Goal: Task Accomplishment & Management: Complete application form

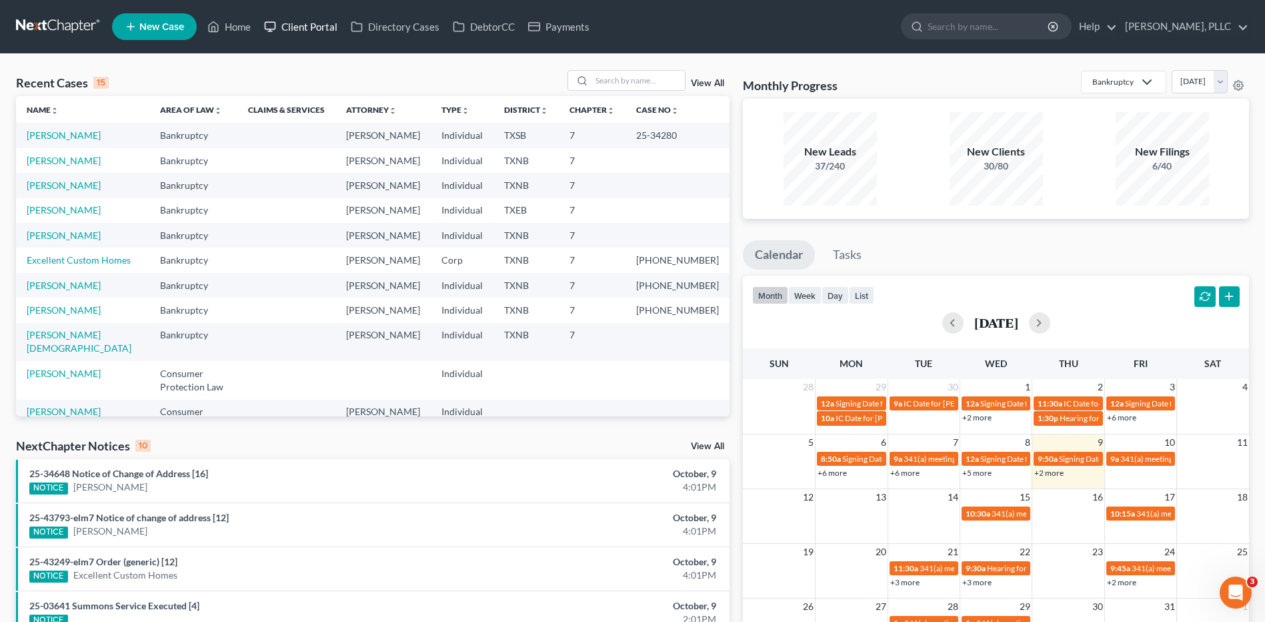
click at [299, 27] on link "Client Portal" at bounding box center [300, 27] width 87 height 24
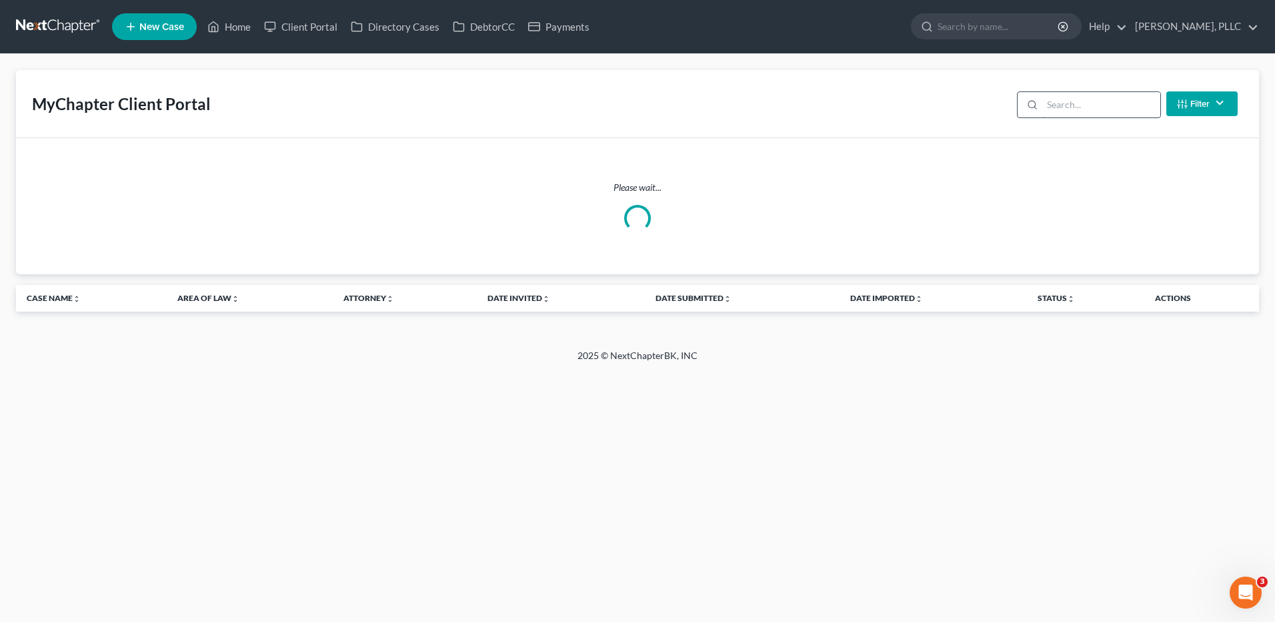
click at [1072, 102] on input "search" at bounding box center [1101, 104] width 118 height 25
click at [233, 28] on link "Home" at bounding box center [229, 27] width 57 height 24
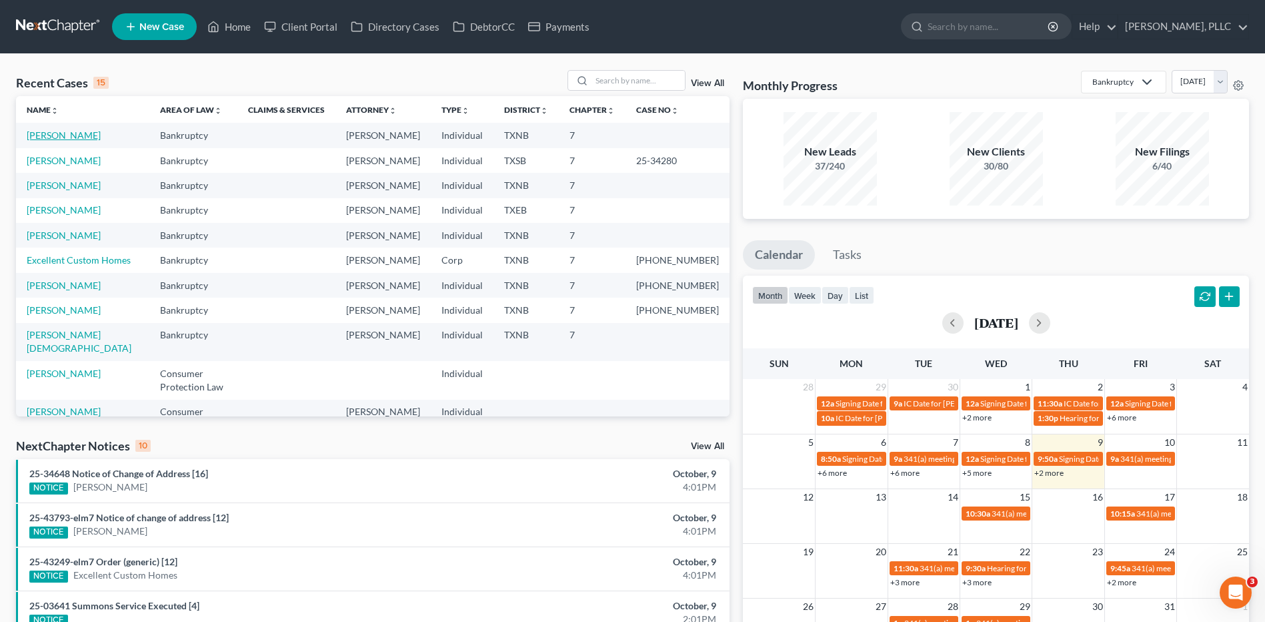
click at [63, 134] on link "Williams, Jerry" at bounding box center [64, 134] width 74 height 11
select select "4"
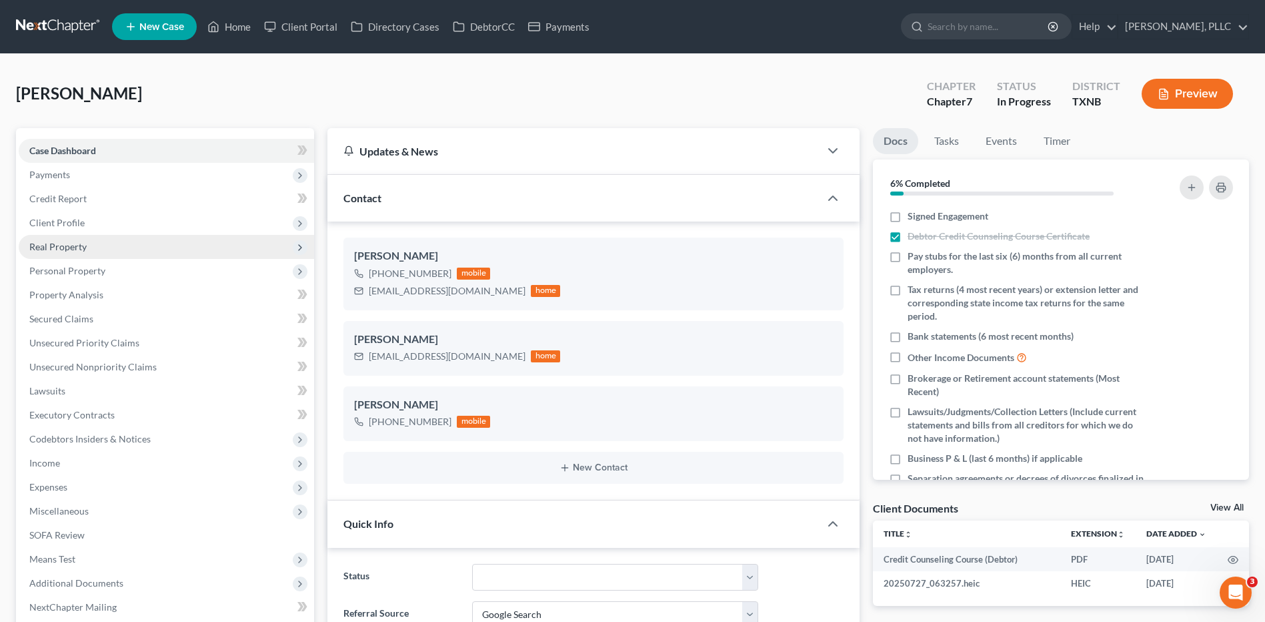
scroll to position [1859, 0]
click at [55, 273] on span "Personal Property" at bounding box center [67, 270] width 76 height 11
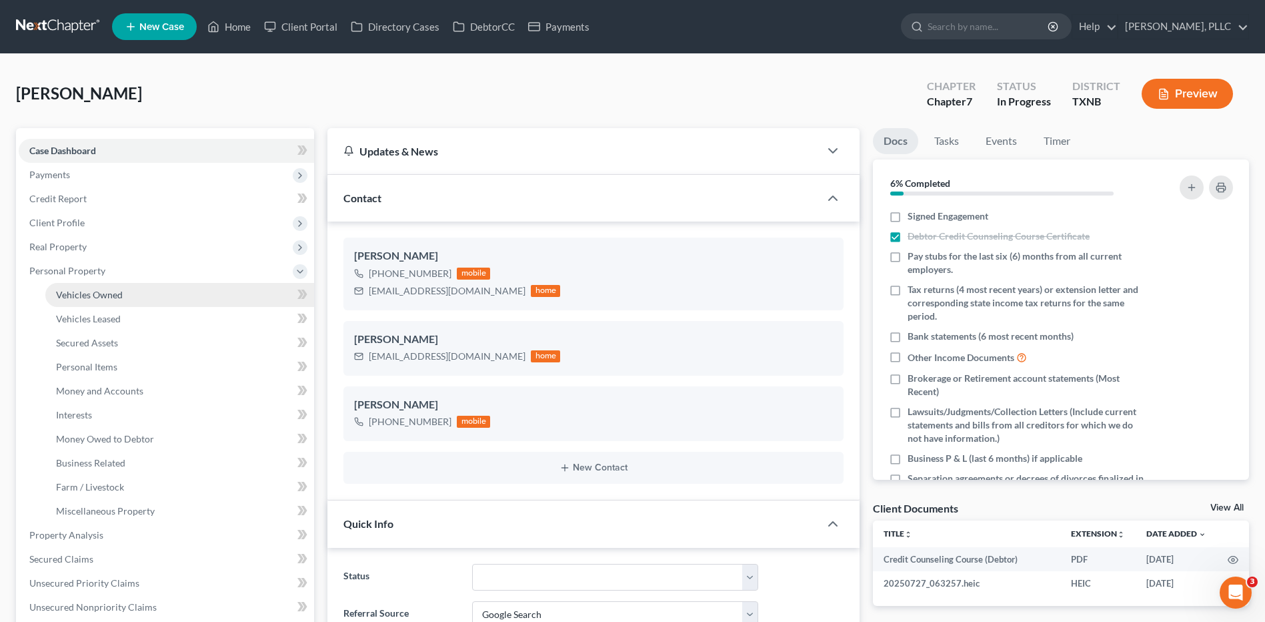
click at [83, 297] on span "Vehicles Owned" at bounding box center [89, 294] width 67 height 11
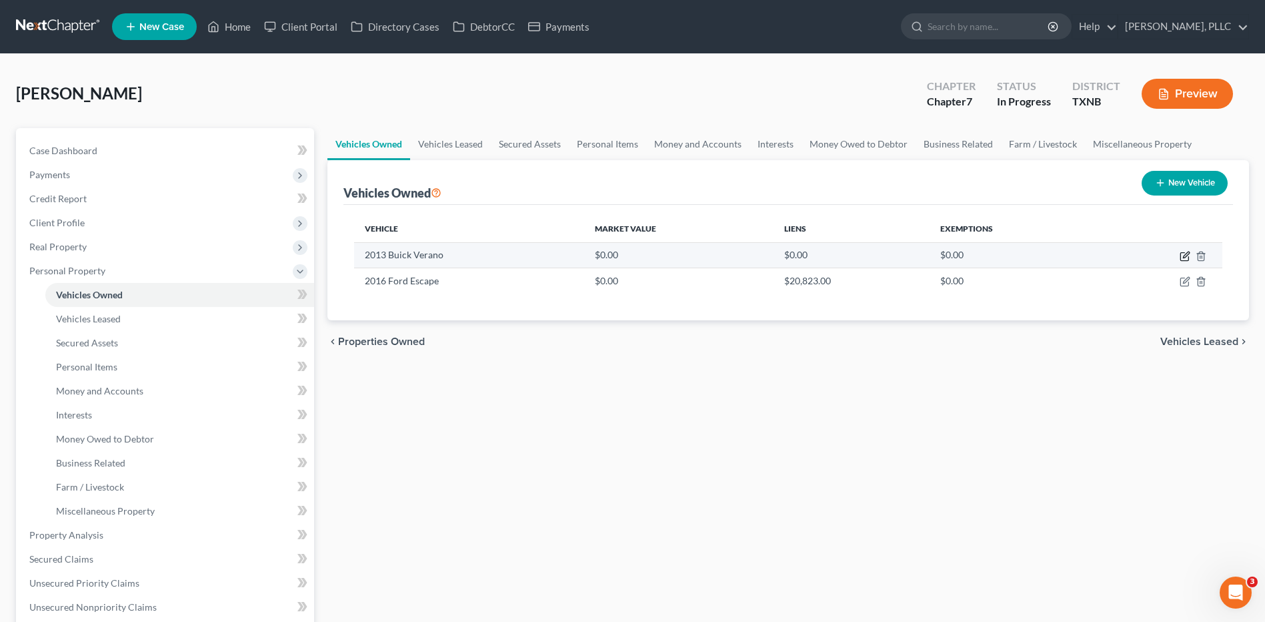
click at [1184, 253] on icon "button" at bounding box center [1184, 257] width 8 height 8
select select "0"
select select "13"
select select "4"
select select "0"
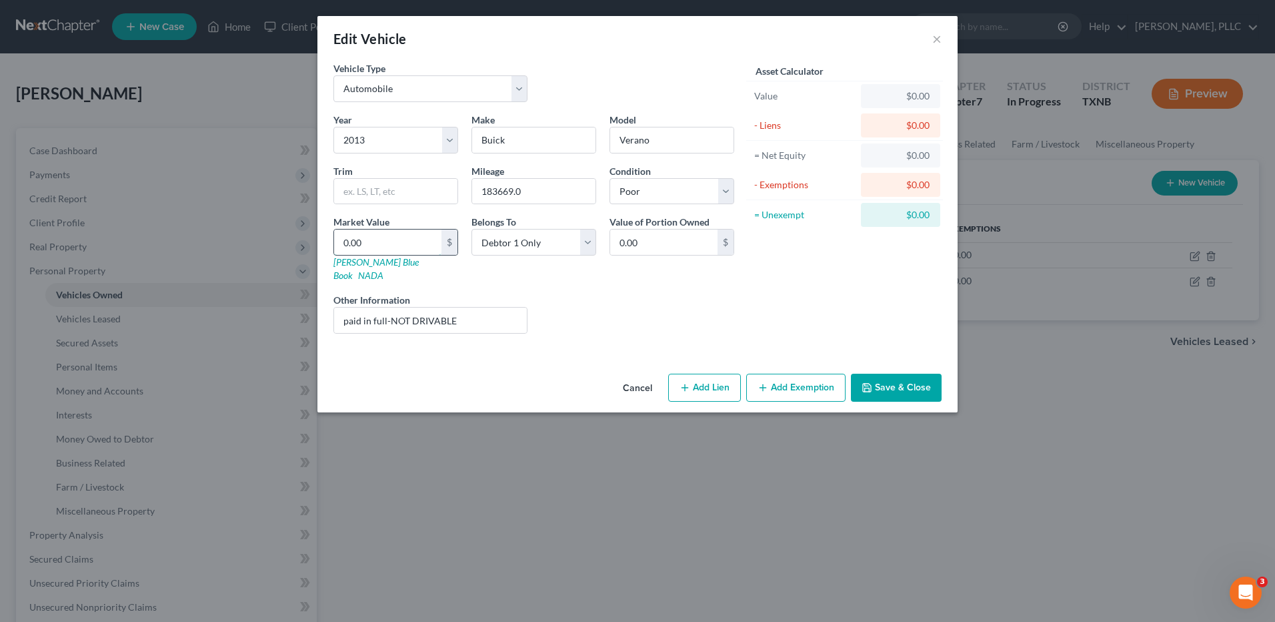
click at [373, 239] on input "0.00" at bounding box center [387, 241] width 107 height 25
type input "5"
type input "5.00"
type input "58"
type input "58.00"
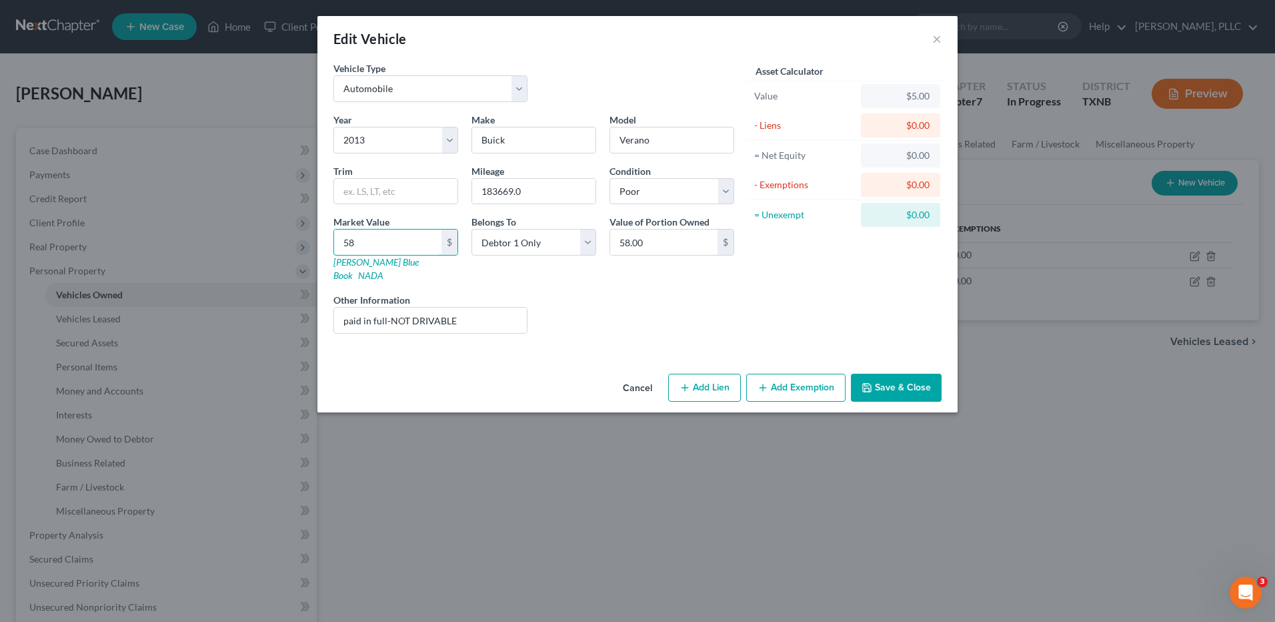
type input "581"
type input "581.00"
type input "5810"
type input "5,810.00"
type input "5,810"
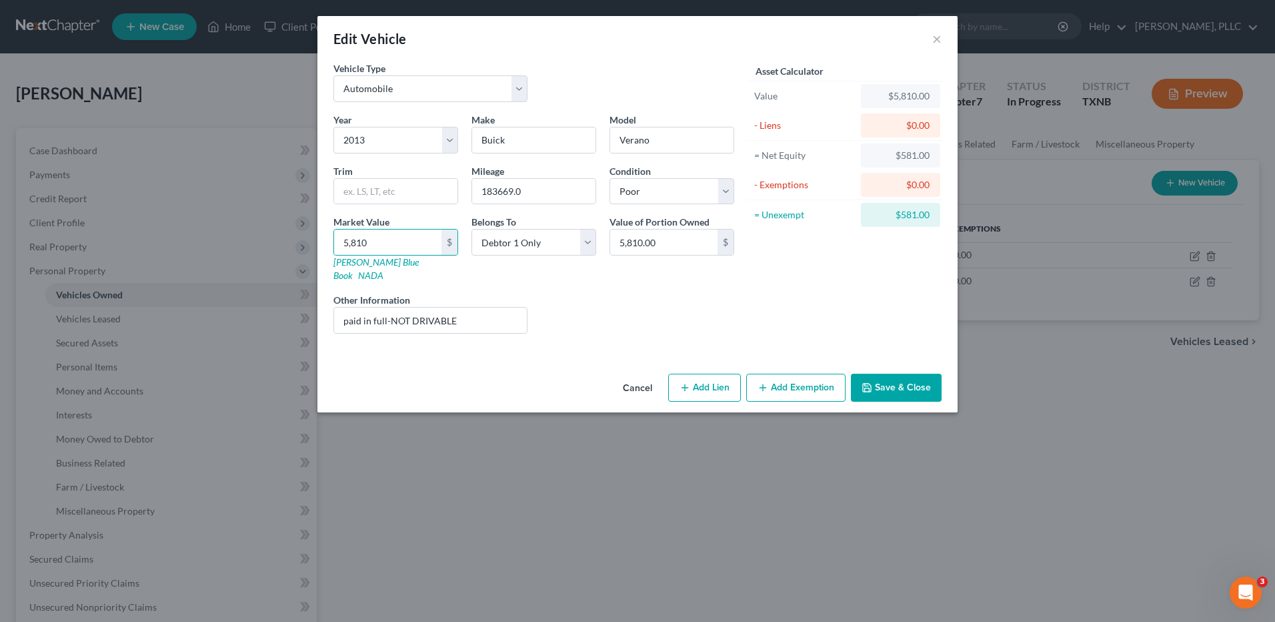
click at [887, 378] on button "Save & Close" at bounding box center [896, 387] width 91 height 28
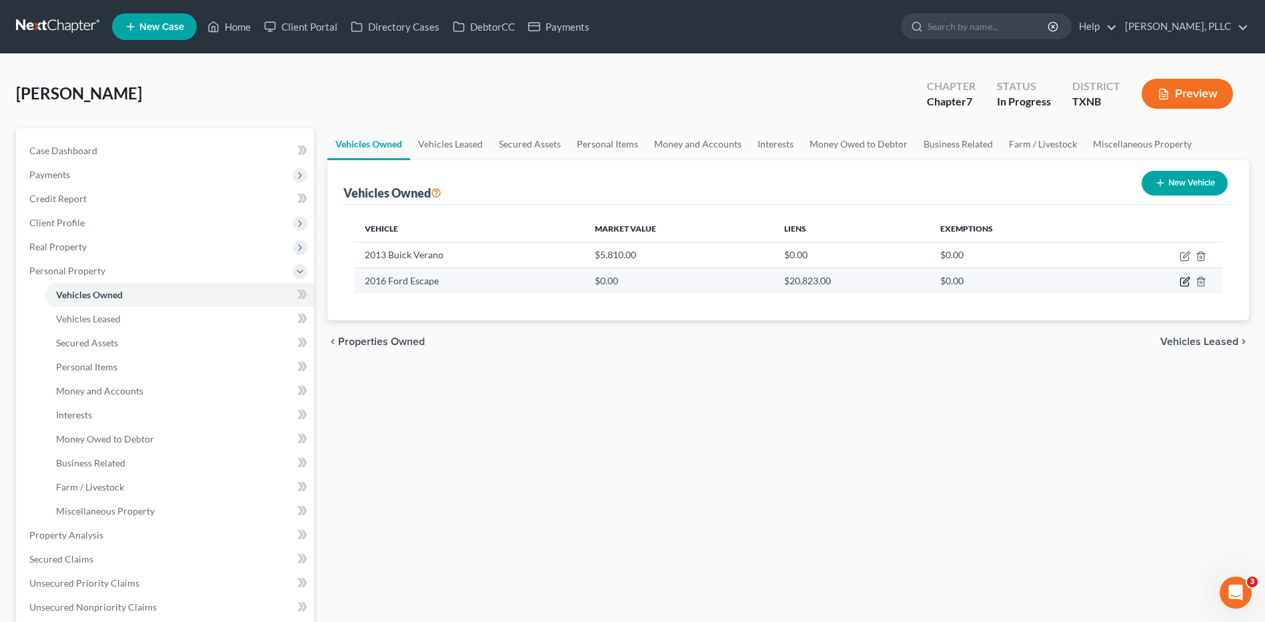
click at [1184, 283] on icon "button" at bounding box center [1186, 280] width 6 height 6
select select "0"
select select "10"
select select "0"
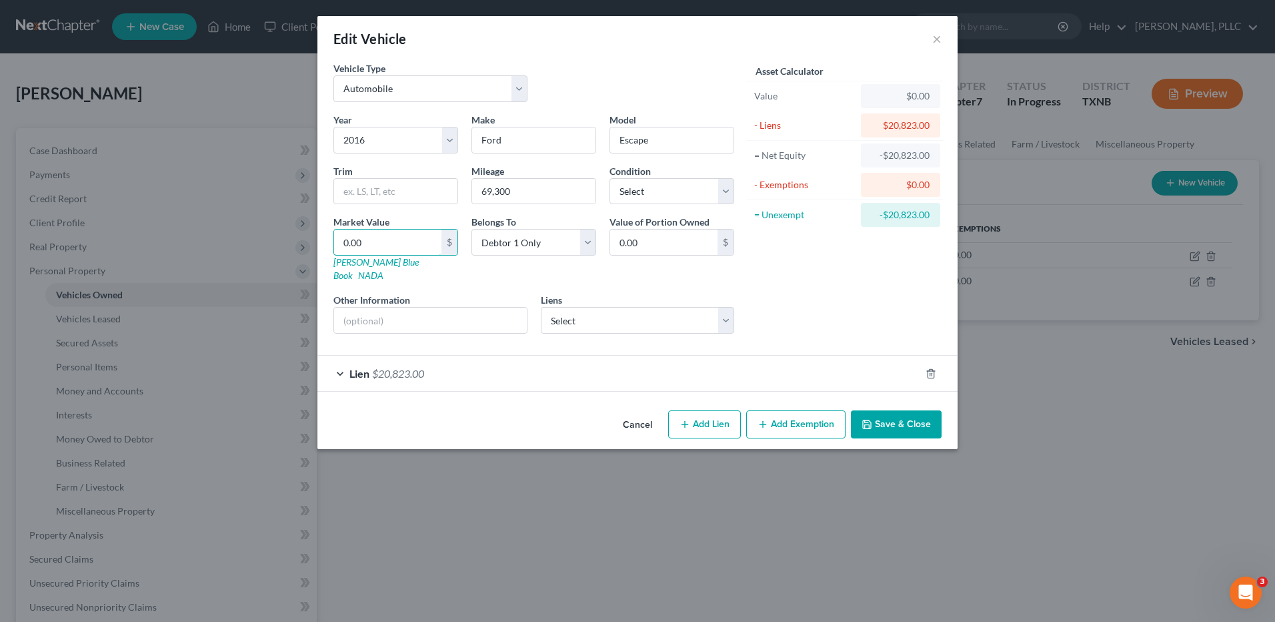
type input "9"
type input "9.00"
type input "98"
type input "98.00"
type input "981"
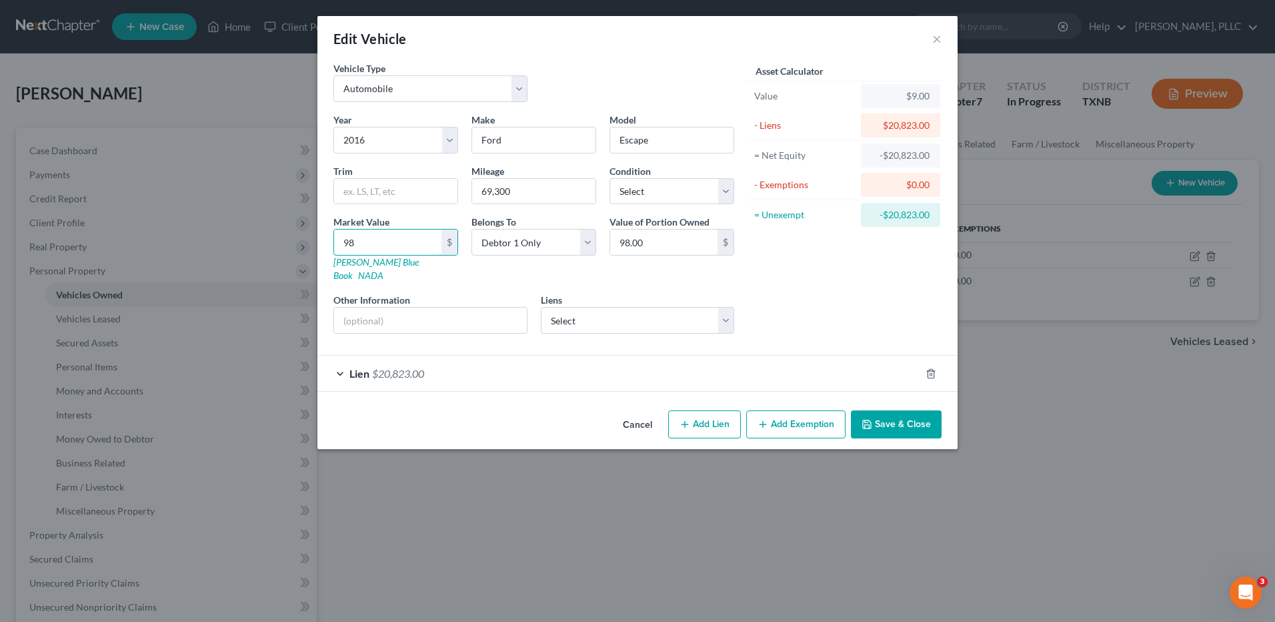
type input "981.00"
type input "9813"
type input "9,813.00"
type input "9,813"
click at [888, 413] on button "Save & Close" at bounding box center [896, 424] width 91 height 28
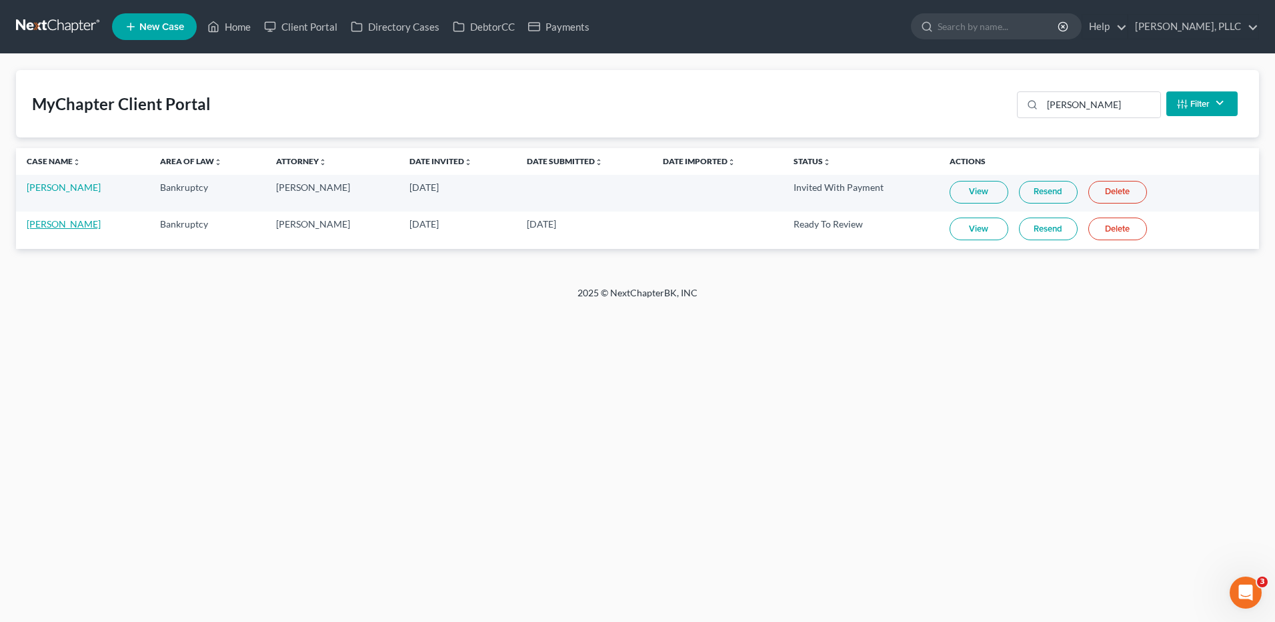
click at [53, 224] on link "[PERSON_NAME]" at bounding box center [64, 223] width 74 height 11
select select "4"
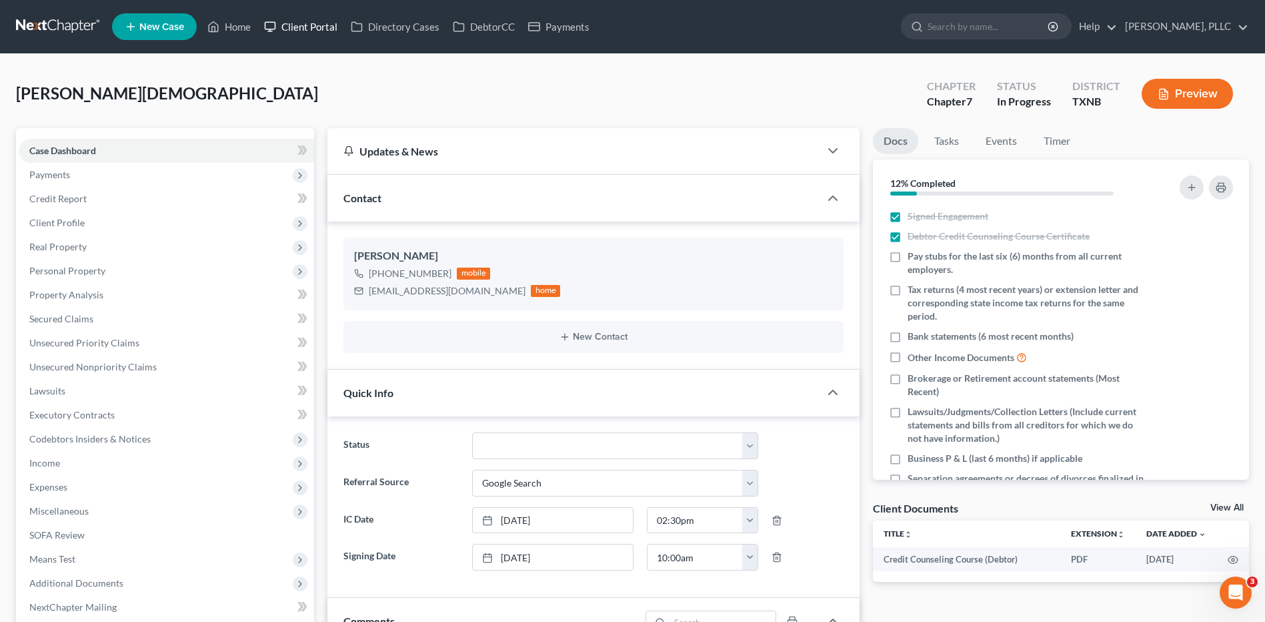
click at [305, 26] on link "Client Portal" at bounding box center [300, 27] width 87 height 24
